Goal: Task Accomplishment & Management: Manage account settings

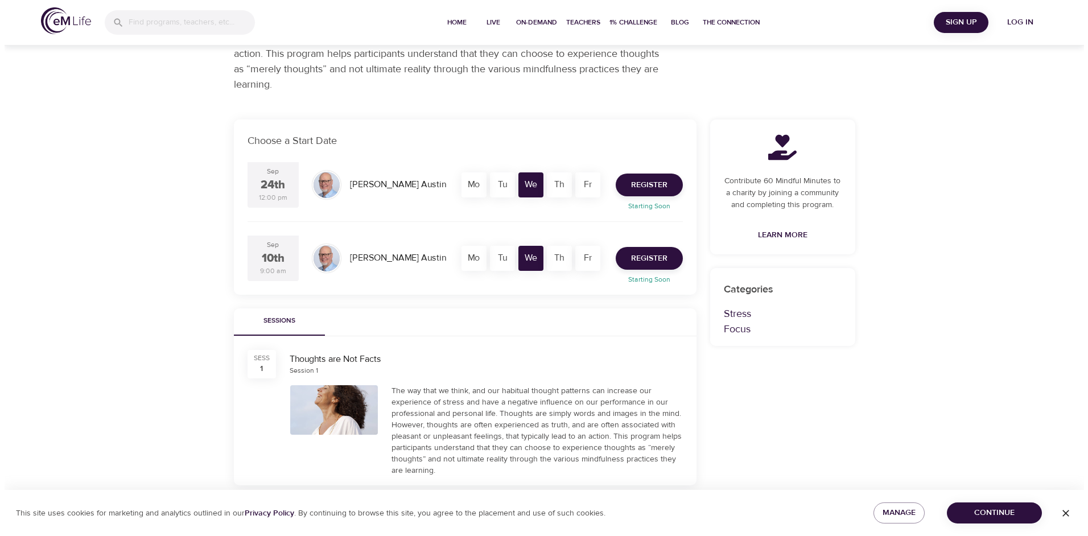
scroll to position [91, 0]
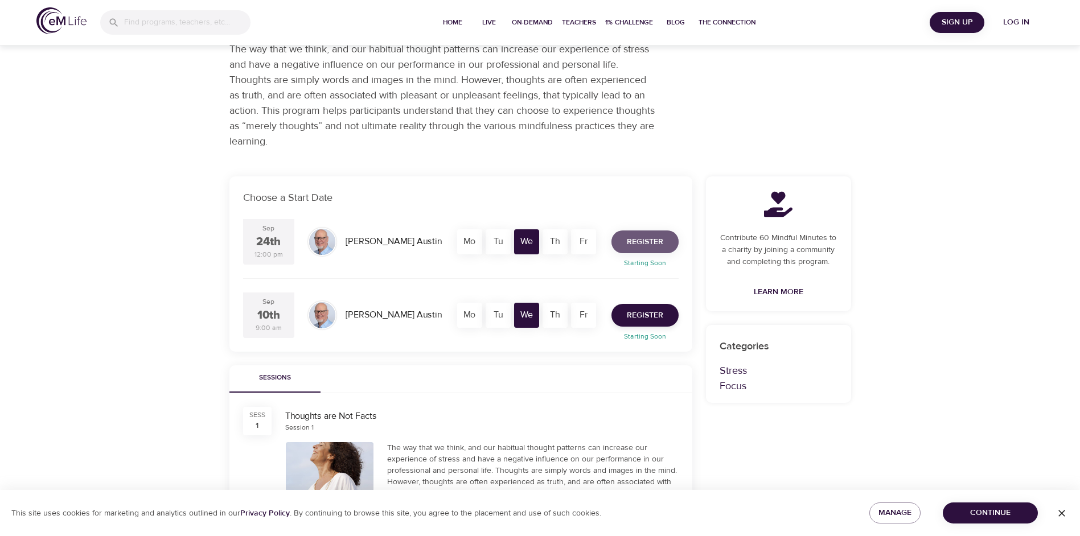
click at [643, 244] on span "Register" at bounding box center [645, 242] width 36 height 14
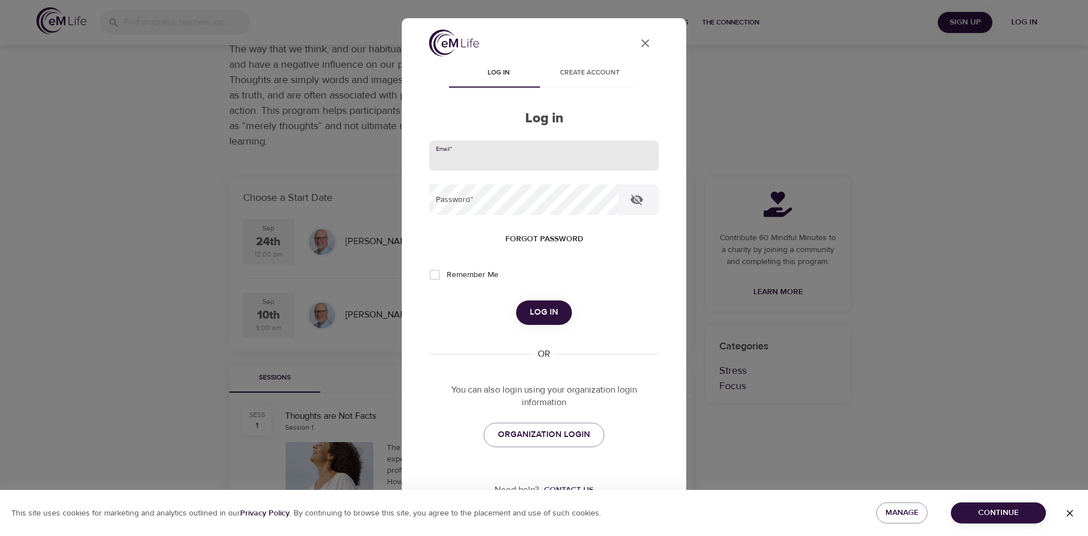
click at [448, 158] on input "email" at bounding box center [544, 156] width 230 height 31
type input "[PERSON_NAME][EMAIL_ADDRESS][PERSON_NAME][DOMAIN_NAME]"
click at [509, 238] on span "Forgot password" at bounding box center [544, 239] width 78 height 14
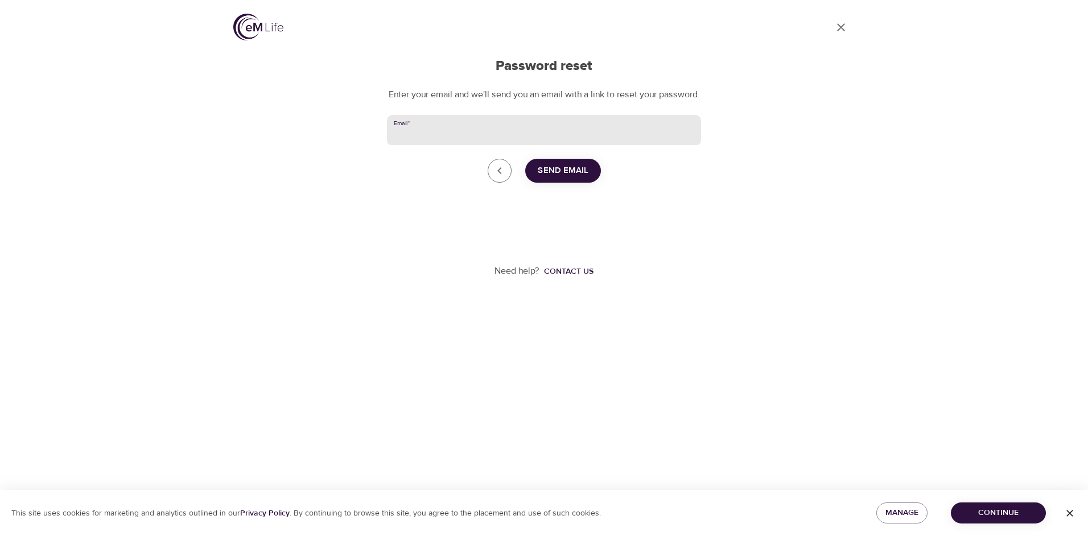
click at [412, 144] on input "Email   *" at bounding box center [544, 130] width 314 height 31
type input "[PERSON_NAME][EMAIL_ADDRESS][PERSON_NAME][DOMAIN_NAME]"
click at [546, 178] on span "Send Email" at bounding box center [563, 170] width 51 height 15
